Goal: Task Accomplishment & Management: Complete application form

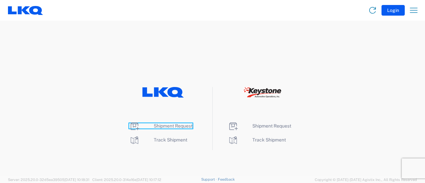
click at [171, 127] on span "Shipment Request" at bounding box center [173, 125] width 39 height 5
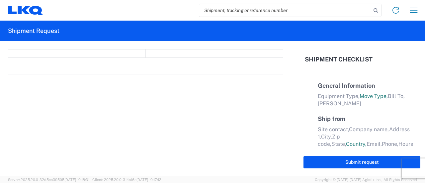
select select "FULL"
select select "LBS"
select select "IN"
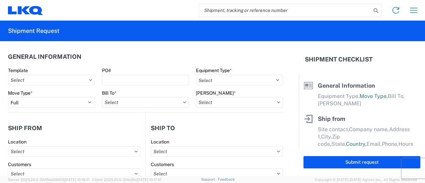
click at [251, 9] on input "search" at bounding box center [285, 10] width 172 height 13
paste input "57024028"
type input "57024028"
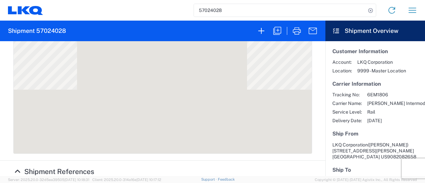
scroll to position [332, 0]
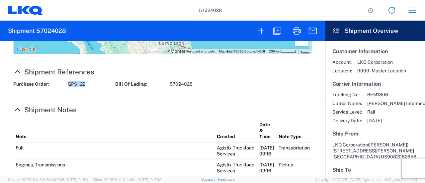
drag, startPoint x: 68, startPoint y: 85, endPoint x: 84, endPoint y: 83, distance: 16.1
click at [85, 84] on span "GPS 122" at bounding box center [77, 84] width 18 height 6
copy span "GPS 122"
click at [280, 28] on icon "button" at bounding box center [277, 31] width 11 height 11
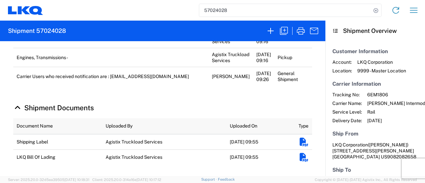
scroll to position [290, 0]
select select "FULL"
select select "US"
select select "LBS"
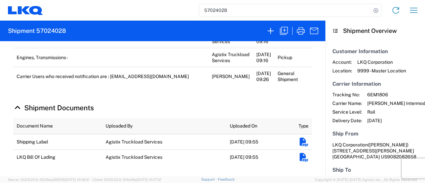
select select "IN"
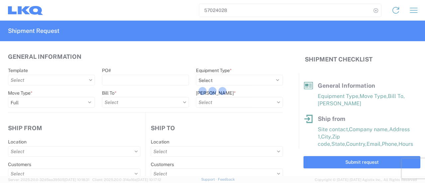
select select "BCAR"
type input "Marc Metzger"
type input "LKQ Corporation"
type input "405 S Wanamaker Ave"
type input "Ontario"
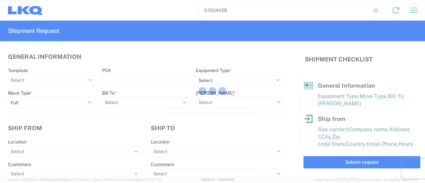
type input "91761"
select select
type input "mxlaureano@lkqcorp.com"
type input "9082082658"
type input "06:00:00"
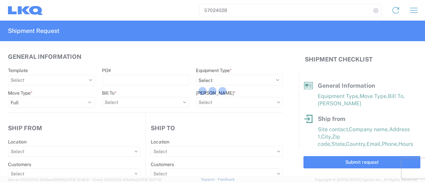
type input "11:00:00"
select select
type input "Brian Star"
type input "LKQ Corporation"
type input "32 Dart Rd"
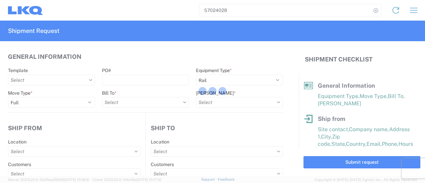
type input "Newnan"
type input "30265"
select select
type input "678-854-9960"
type input "09:00:00"
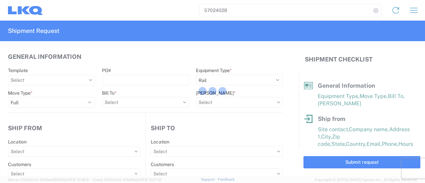
type input "09:15:00"
select select
type input "Manuel Laureano"
type input "msmetzger@lkqcorp.com"
type input "9082082658"
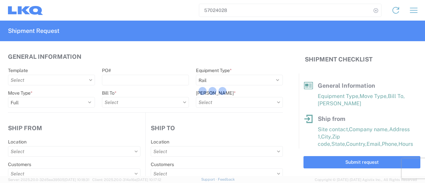
type input "2025-10-06"
type input "2025-10-14"
type input "42500"
type input "Engines, Transmissions"
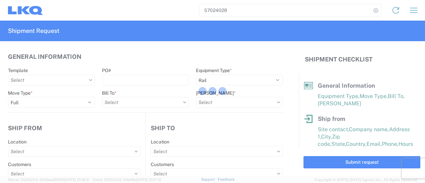
type input "30"
type input "0"
type input "0.33"
type input "0.06"
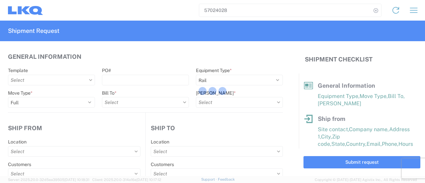
select select "FT"
type input "1769 - California Core"
type input "1772 - LKQ Atlanta Core Newnan"
type input "1769-6300-66000-0000 - 1769 Freight Out"
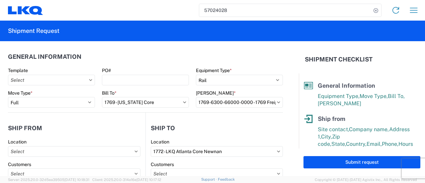
type input "1769 - California Core"
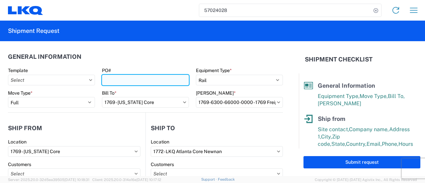
click at [119, 80] on input "PO#" at bounding box center [145, 80] width 87 height 11
paste input "GPS 122"
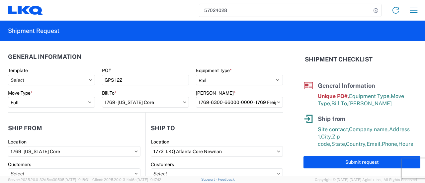
click at [123, 58] on header "General Information" at bounding box center [145, 56] width 275 height 15
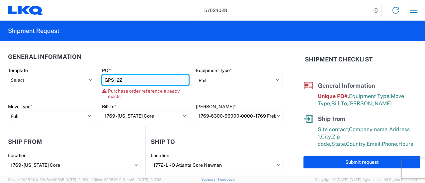
click at [130, 83] on input "GPS 122" at bounding box center [145, 80] width 87 height 11
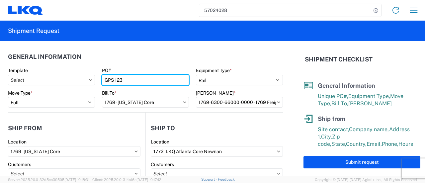
type input "GPS 123"
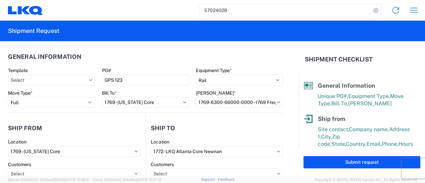
click at [110, 50] on header "General Information" at bounding box center [145, 56] width 275 height 15
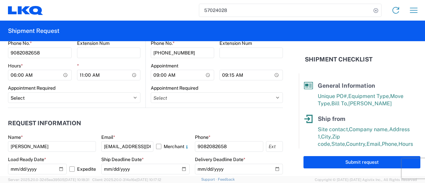
scroll to position [365, 0]
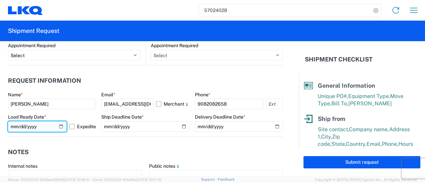
click at [60, 126] on input "2025-10-06" at bounding box center [37, 126] width 59 height 11
type input "2025-10-09"
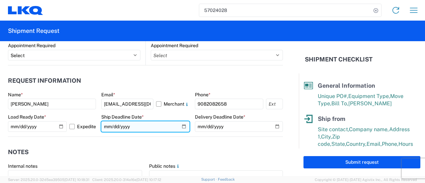
click at [179, 127] on input "2025-10-06" at bounding box center [145, 126] width 88 height 11
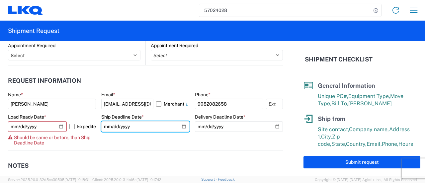
type input "2025-10-09"
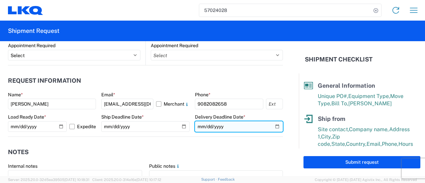
click at [274, 127] on input "2025-10-14" at bounding box center [239, 126] width 88 height 11
click at [271, 126] on input "2025-10-23" at bounding box center [239, 126] width 88 height 11
type input "2025-10-30"
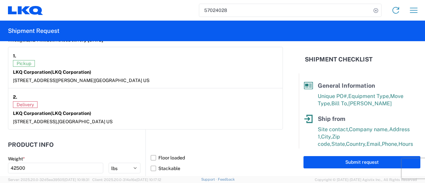
scroll to position [698, 0]
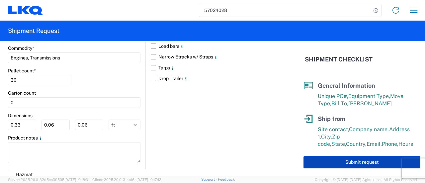
click at [354, 164] on button "Submit request" at bounding box center [362, 162] width 117 height 12
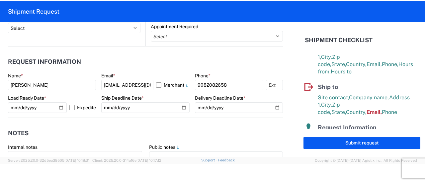
scroll to position [174, 0]
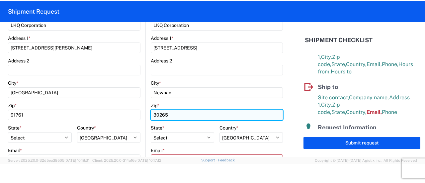
click at [208, 117] on input "30265" at bounding box center [217, 115] width 132 height 11
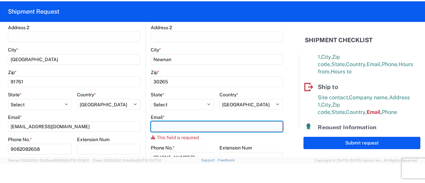
click at [172, 128] on input "Email *" at bounding box center [217, 126] width 132 height 11
paste input "jbschmidt@LKQCORP.com"
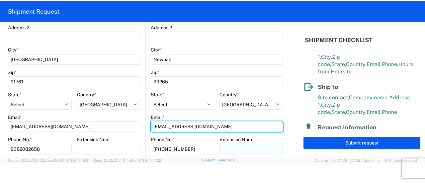
type input "jbschmidt@lkqcorp.com"
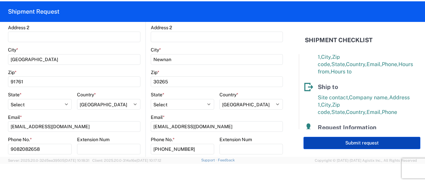
click at [331, 143] on button "Submit request" at bounding box center [362, 143] width 117 height 12
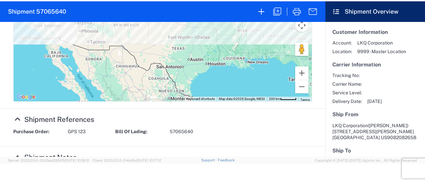
scroll to position [266, 0]
drag, startPoint x: 85, startPoint y: 133, endPoint x: 68, endPoint y: 132, distance: 17.6
click at [68, 132] on span "GPS 123" at bounding box center [77, 131] width 18 height 6
copy span "GPS 123"
